Goal: Navigation & Orientation: Find specific page/section

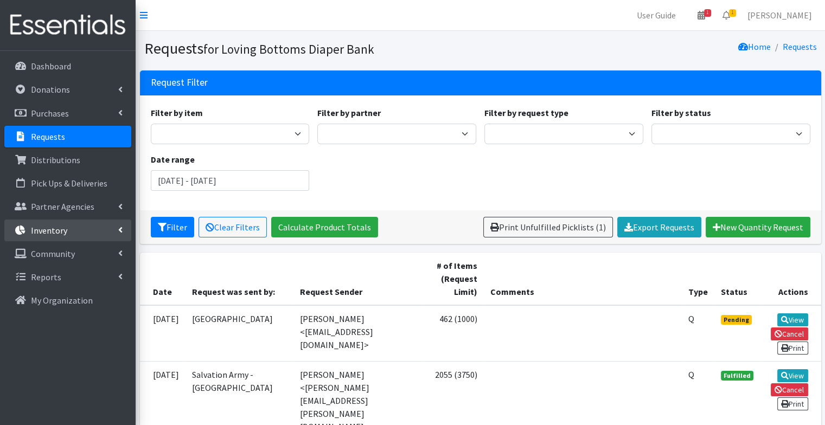
click at [67, 237] on link "Inventory" at bounding box center [67, 231] width 127 height 22
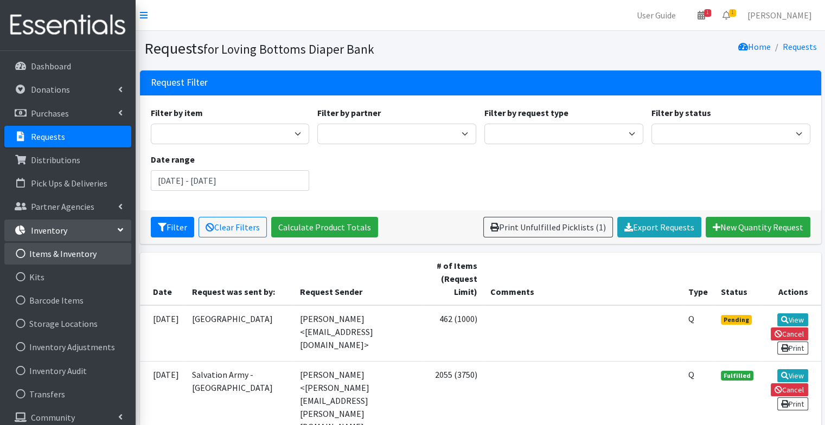
click at [75, 252] on link "Items & Inventory" at bounding box center [67, 254] width 127 height 22
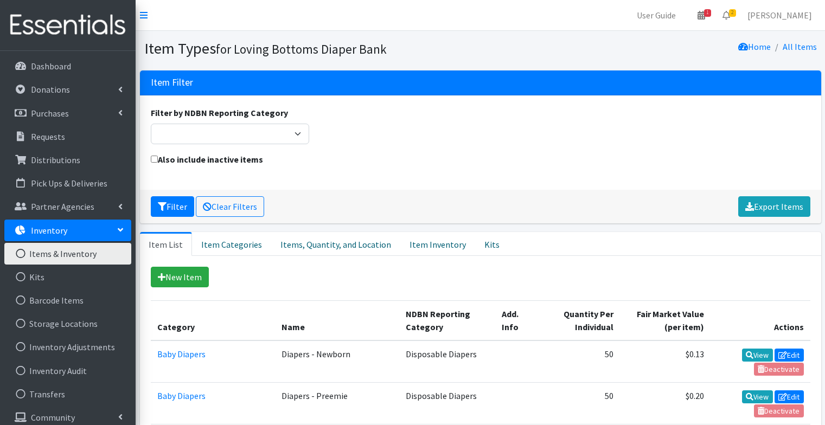
click at [85, 255] on link "Items & Inventory" at bounding box center [67, 254] width 127 height 22
click at [432, 246] on link "Item Inventory" at bounding box center [438, 244] width 75 height 24
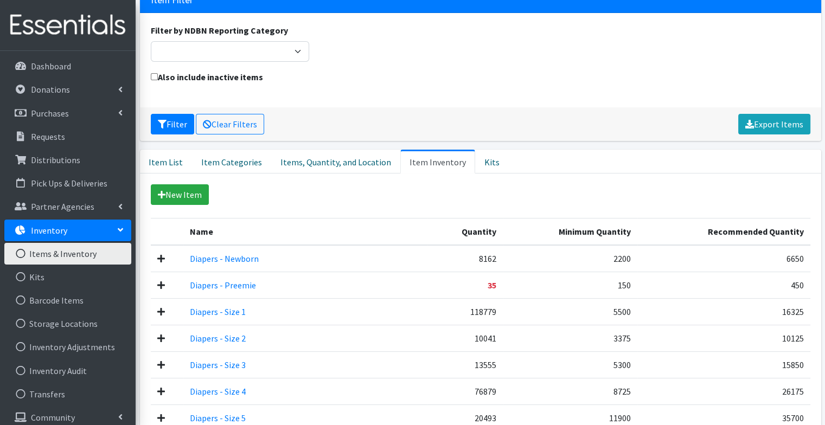
scroll to position [85, 0]
